Goal: Ask a question

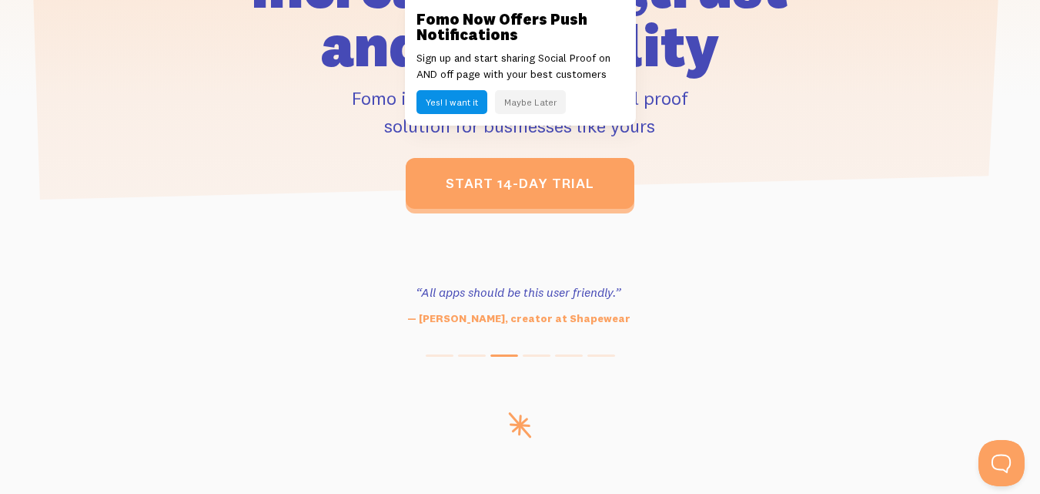
scroll to position [770, 0]
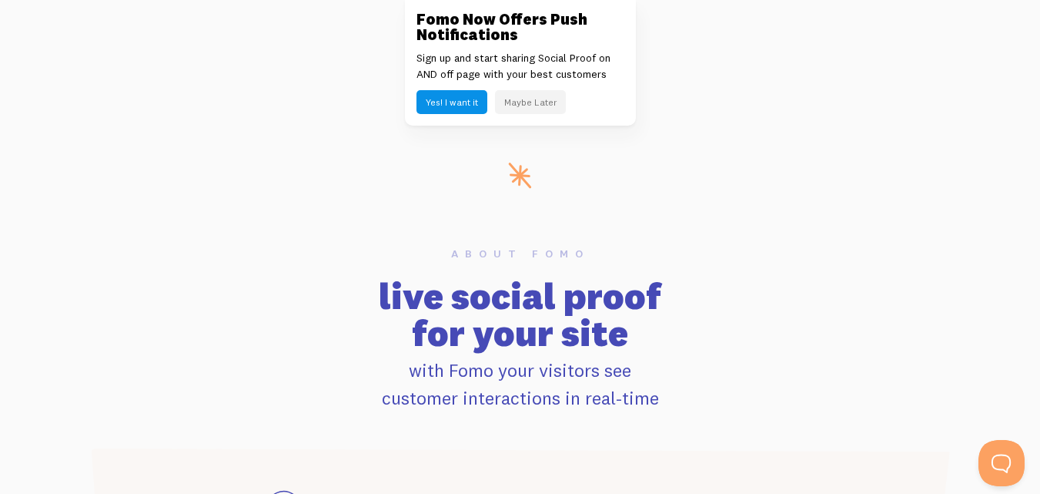
click at [521, 102] on button "Maybe Later" at bounding box center [530, 102] width 71 height 24
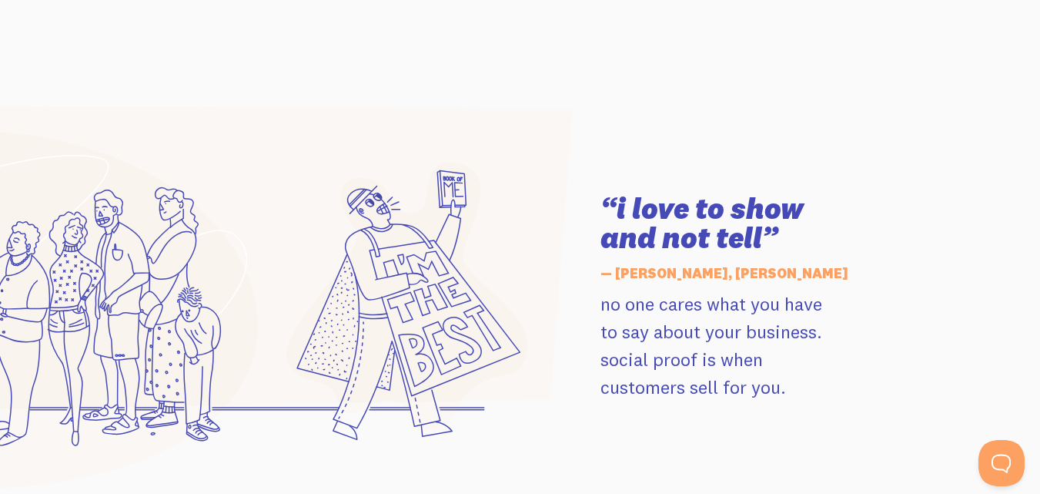
scroll to position [2002, 0]
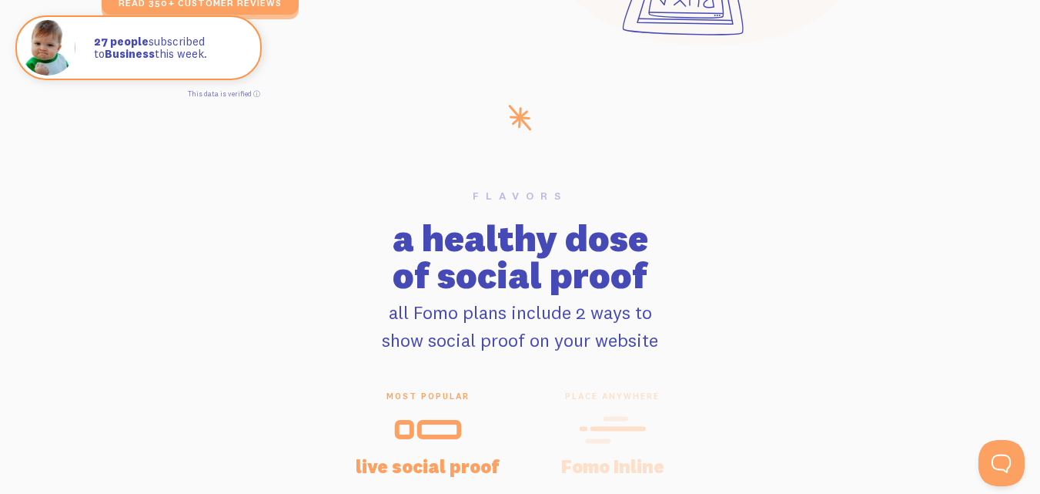
scroll to position [3080, 0]
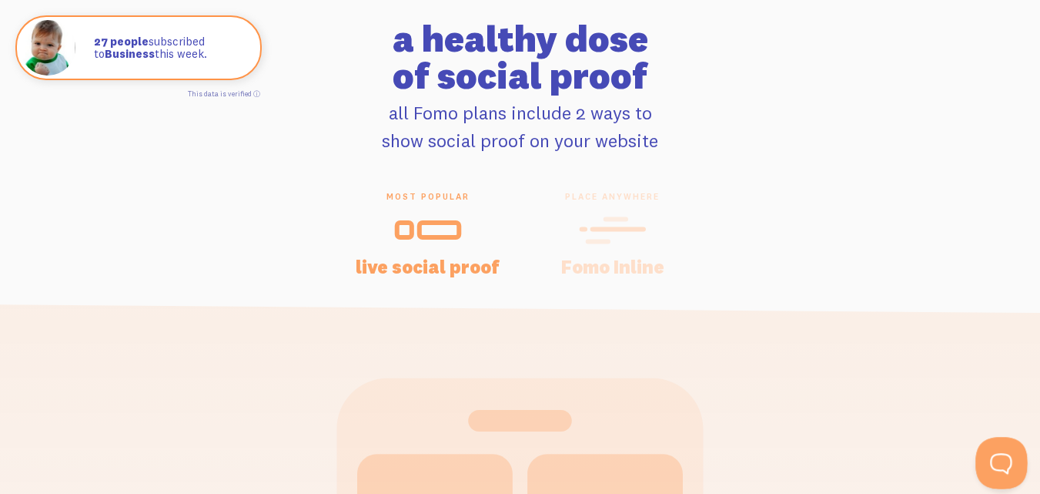
click at [1011, 460] on button "Open Beacon popover" at bounding box center [999, 460] width 46 height 46
click at [996, 456] on button "Open Beacon popover" at bounding box center [999, 460] width 46 height 46
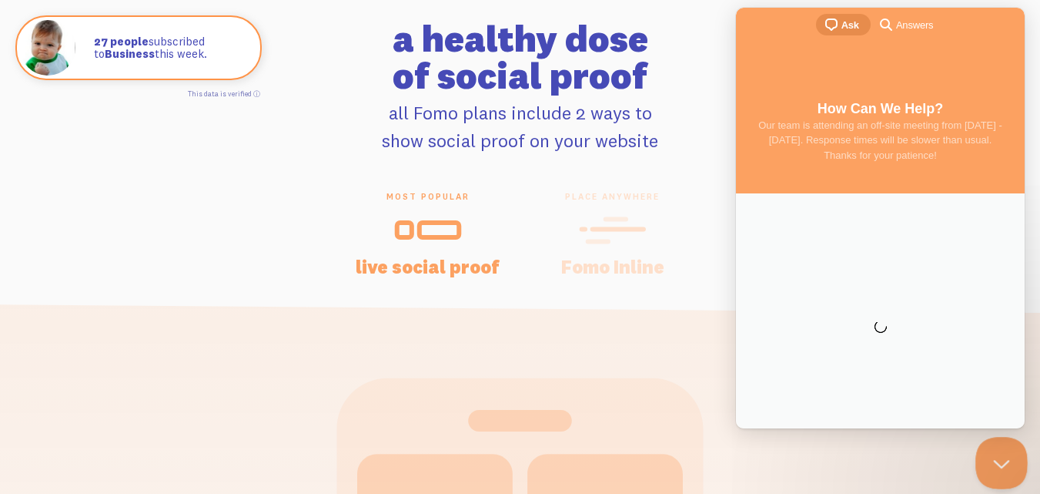
scroll to position [0, 0]
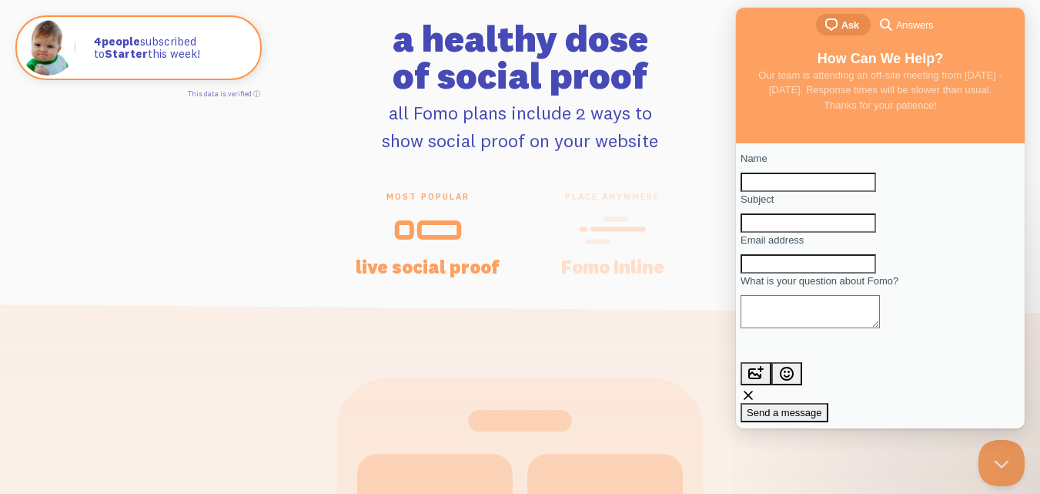
click at [795, 193] on input "Name" at bounding box center [809, 182] width 136 height 20
type input "[PERSON_NAME]"
click at [826, 233] on input "Subject" at bounding box center [809, 223] width 136 height 20
click at [850, 233] on input "Subject" at bounding box center [809, 223] width 136 height 20
drag, startPoint x: 821, startPoint y: 314, endPoint x: 805, endPoint y: 337, distance: 27.6
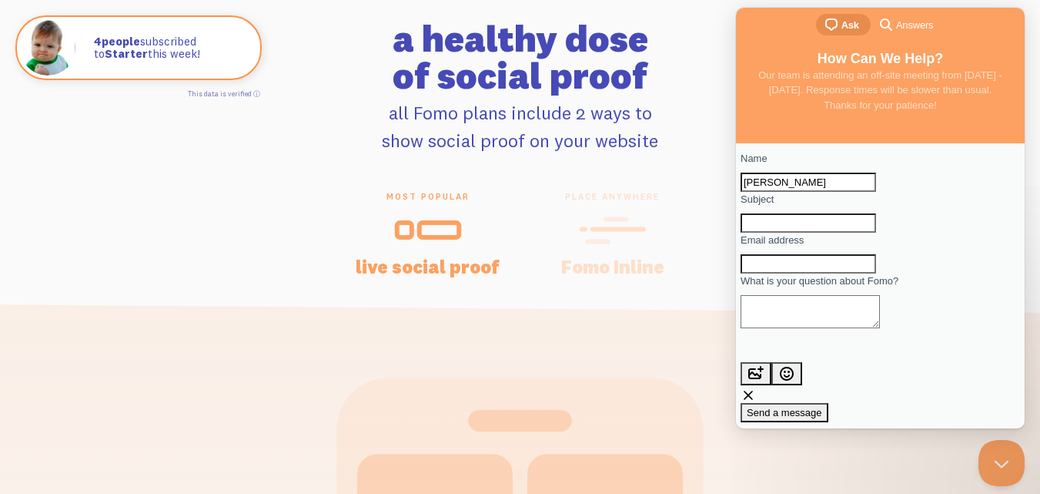
click at [821, 274] on input "Email address" at bounding box center [809, 264] width 136 height 20
type input "[PERSON_NAME][EMAIL_ADDRESS][DOMAIN_NAME]"
click at [856, 328] on textarea "What is your question about Fomo?" at bounding box center [810, 311] width 139 height 33
paste textarea "Would your company be interested in a complimentary cleaning quote? We have the…"
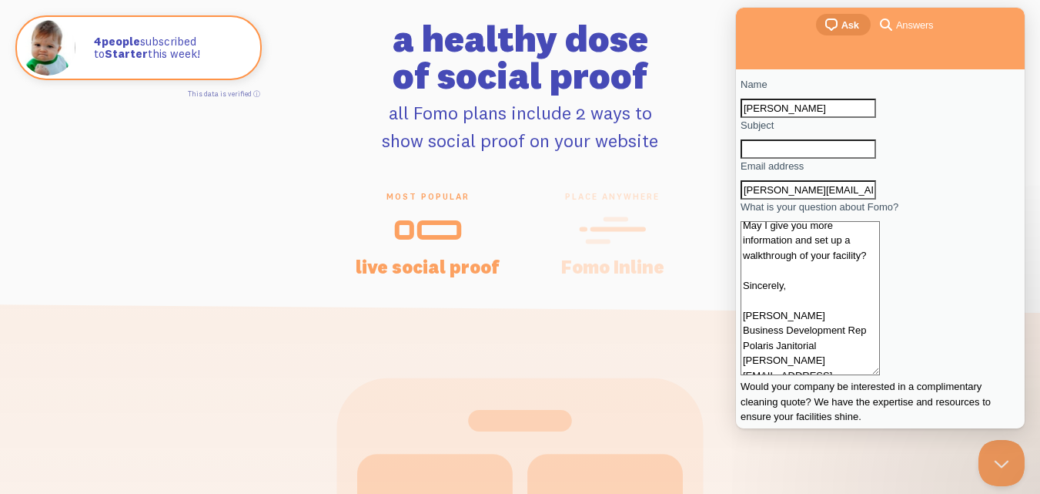
scroll to position [188, 0]
type textarea "Would your company be interested in a complimentary cleaning quote? We have the…"
click at [230, 208] on div "most popular live social proof place anywhere Fomo Inline" at bounding box center [521, 233] width 878 height 85
click at [816, 159] on input "Subject" at bounding box center [809, 149] width 136 height 20
paste input "Concerns about cleaning"
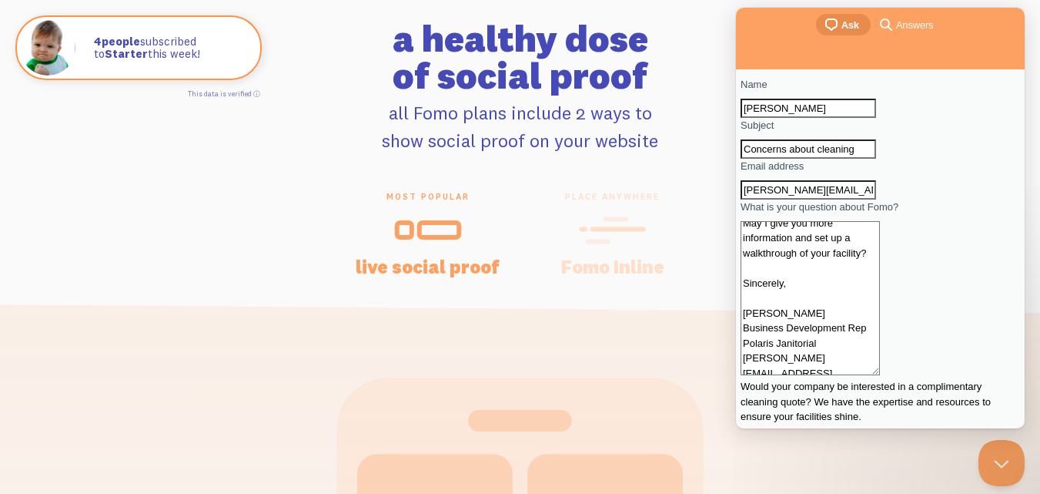
type input "Concerns about cleaning"
click at [844, 329] on textarea "Would your company be interested in a complimentary cleaning quote? We have the…" at bounding box center [810, 298] width 139 height 154
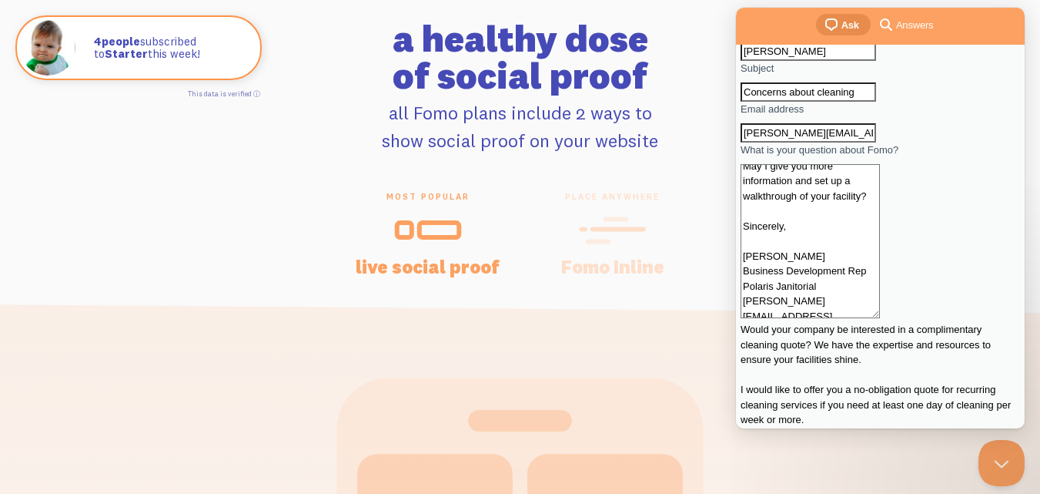
scroll to position [155, 0]
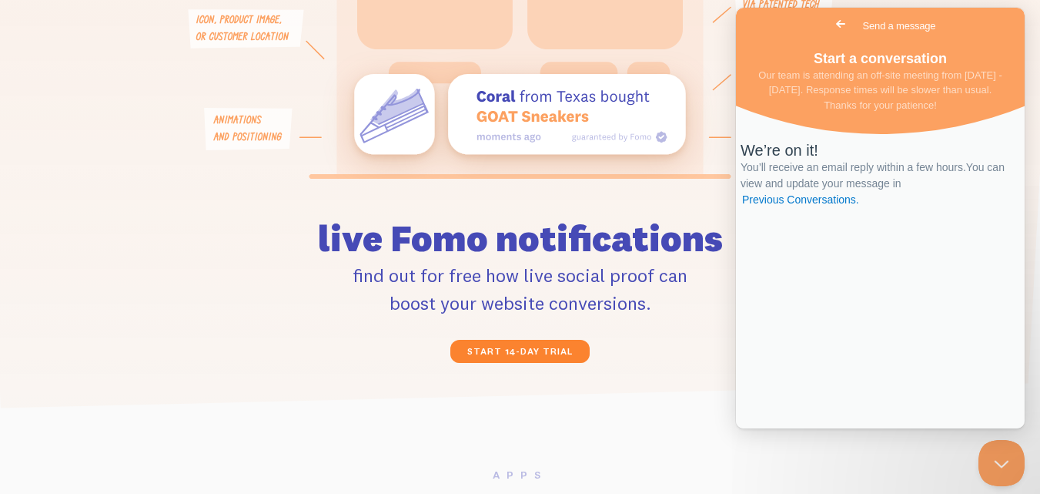
scroll to position [4158, 0]
